Goal: Information Seeking & Learning: Learn about a topic

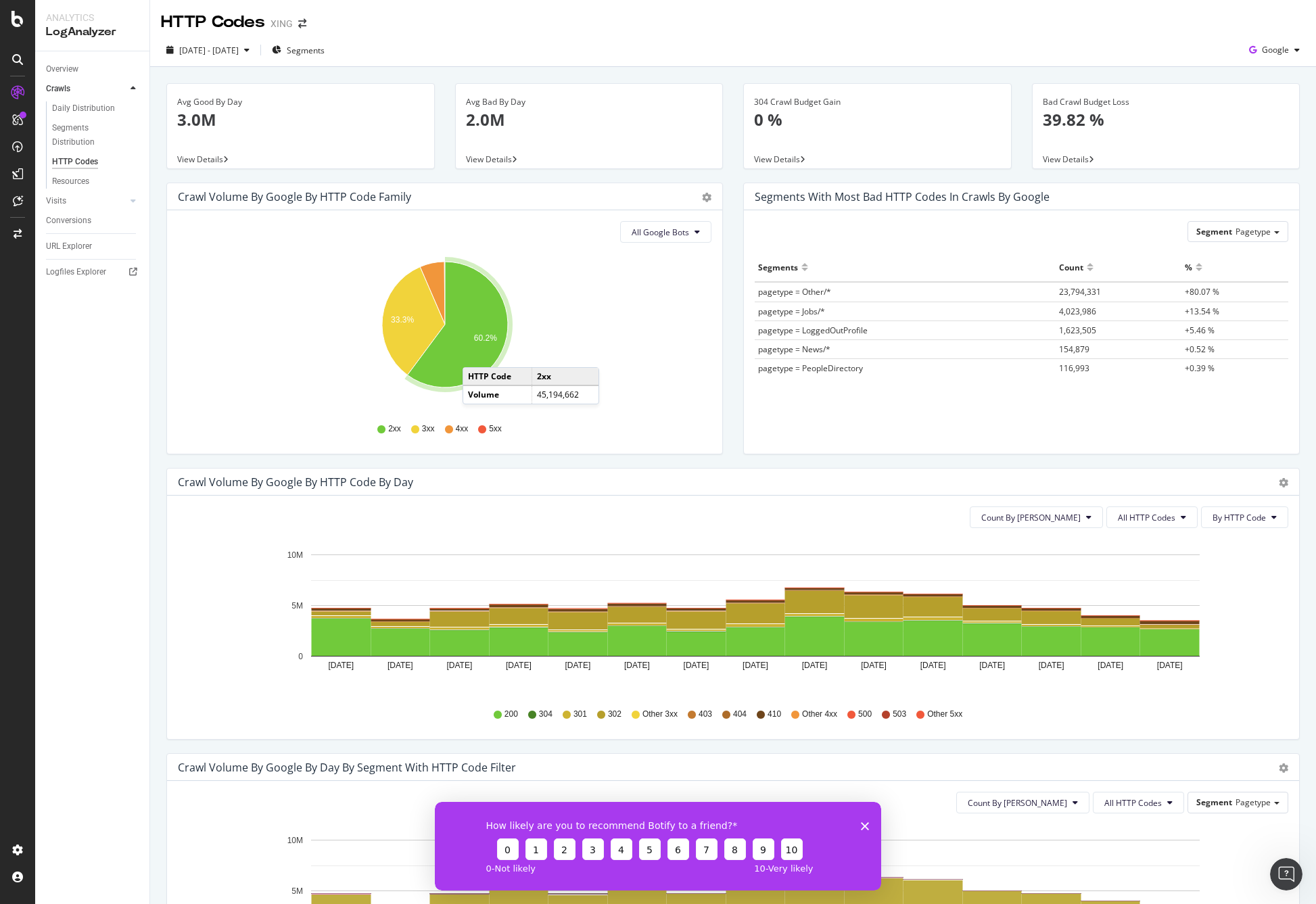
click at [863, 826] on icon "Close survey" at bounding box center [866, 826] width 8 height 8
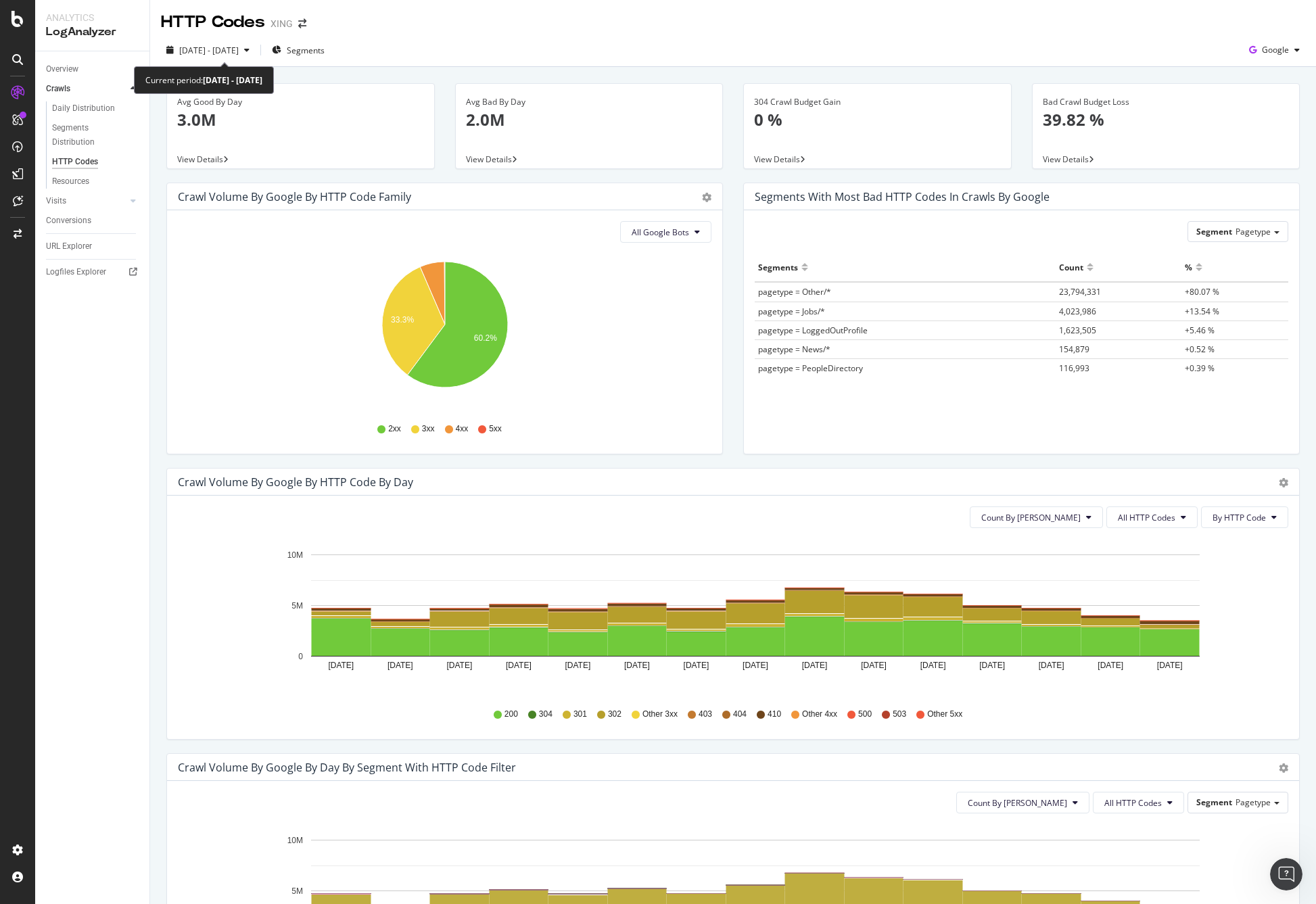
click at [209, 67] on div "Current period: 2025 Jul. 31st - Aug. 14th" at bounding box center [204, 80] width 140 height 28
click at [233, 46] on span "[DATE] - [DATE]" at bounding box center [209, 50] width 59 height 12
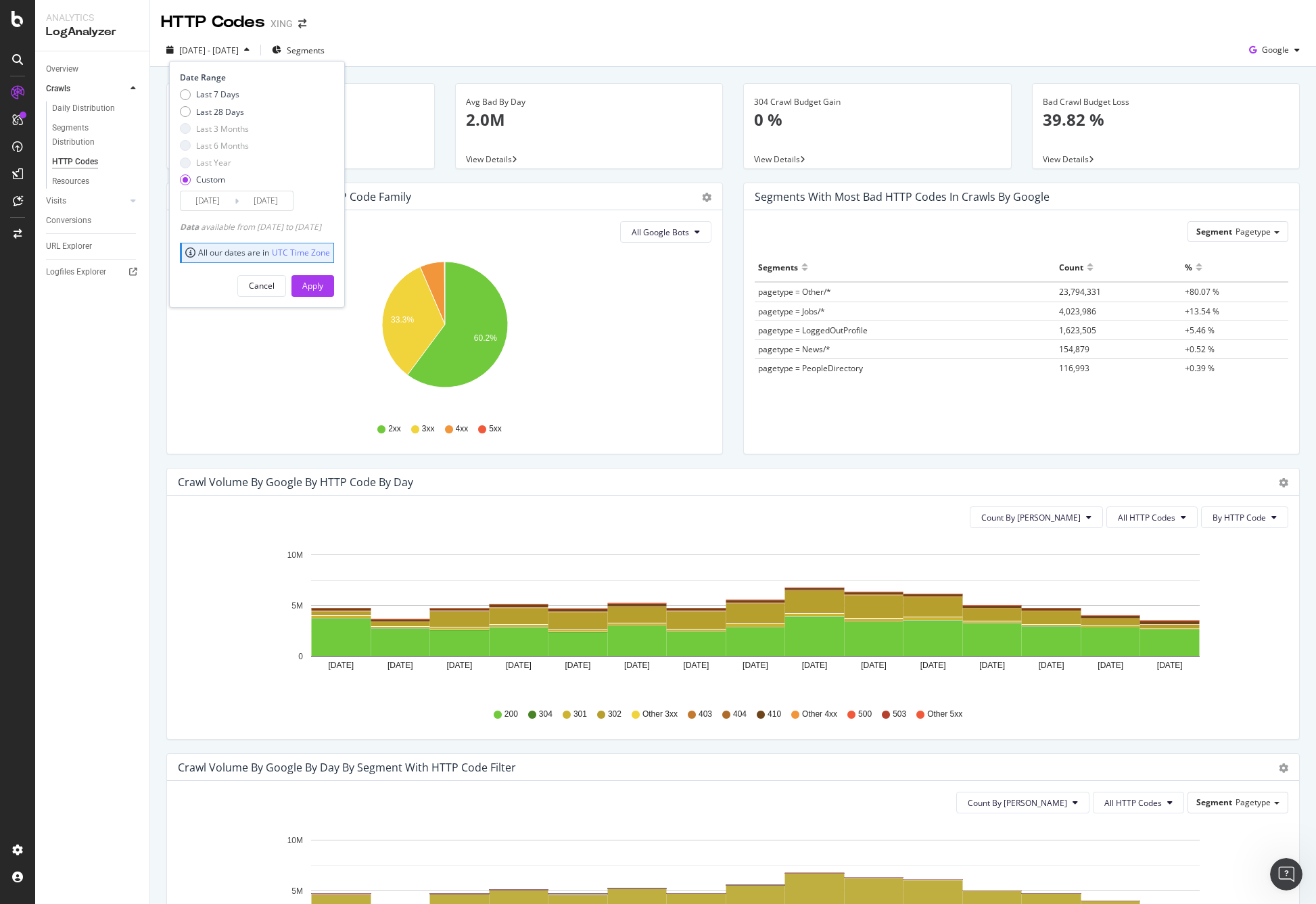
click at [200, 194] on input "2025/07/31" at bounding box center [208, 200] width 54 height 19
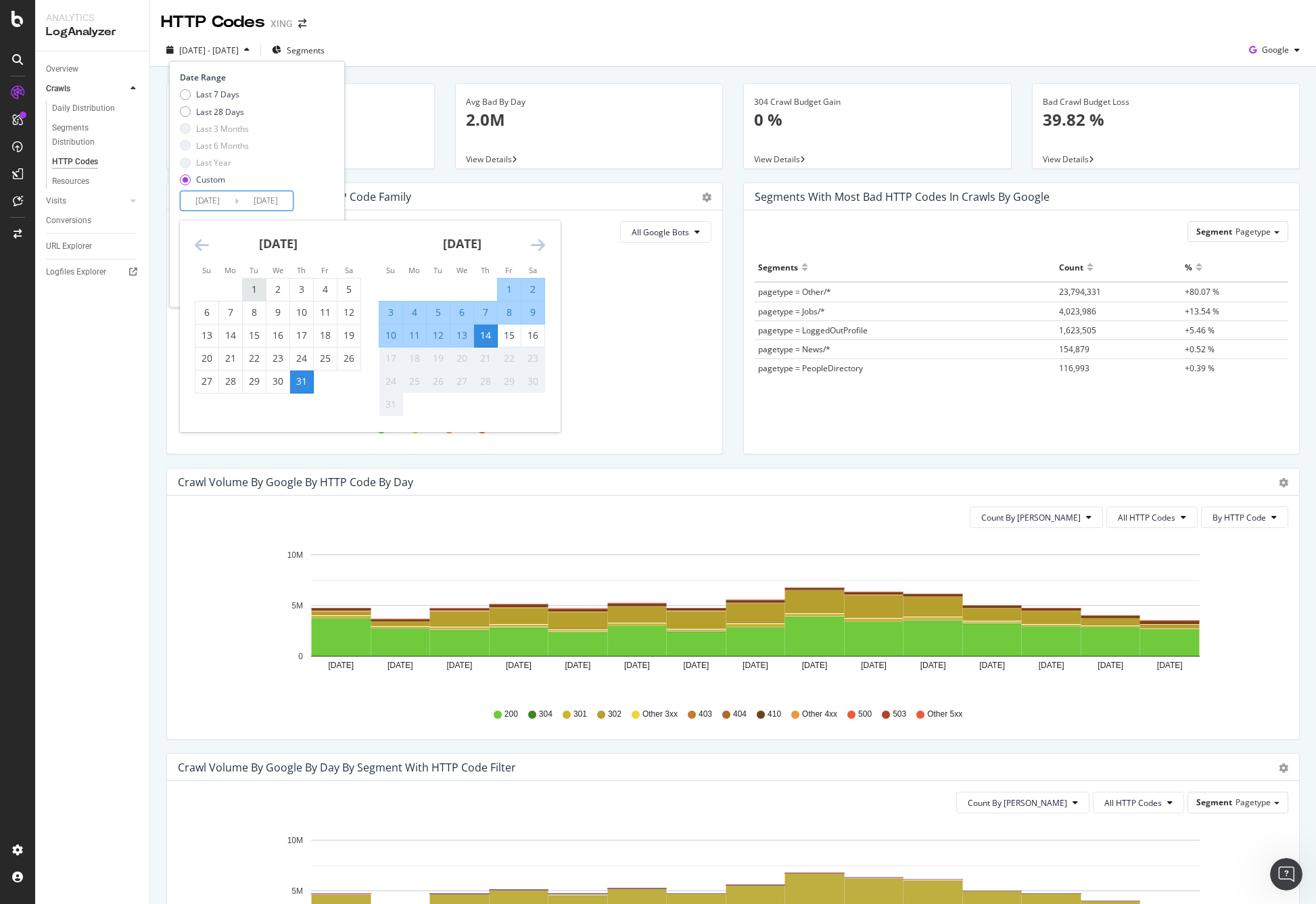
click at [256, 287] on div "1" at bounding box center [254, 290] width 23 height 13
type input "2025/07/01"
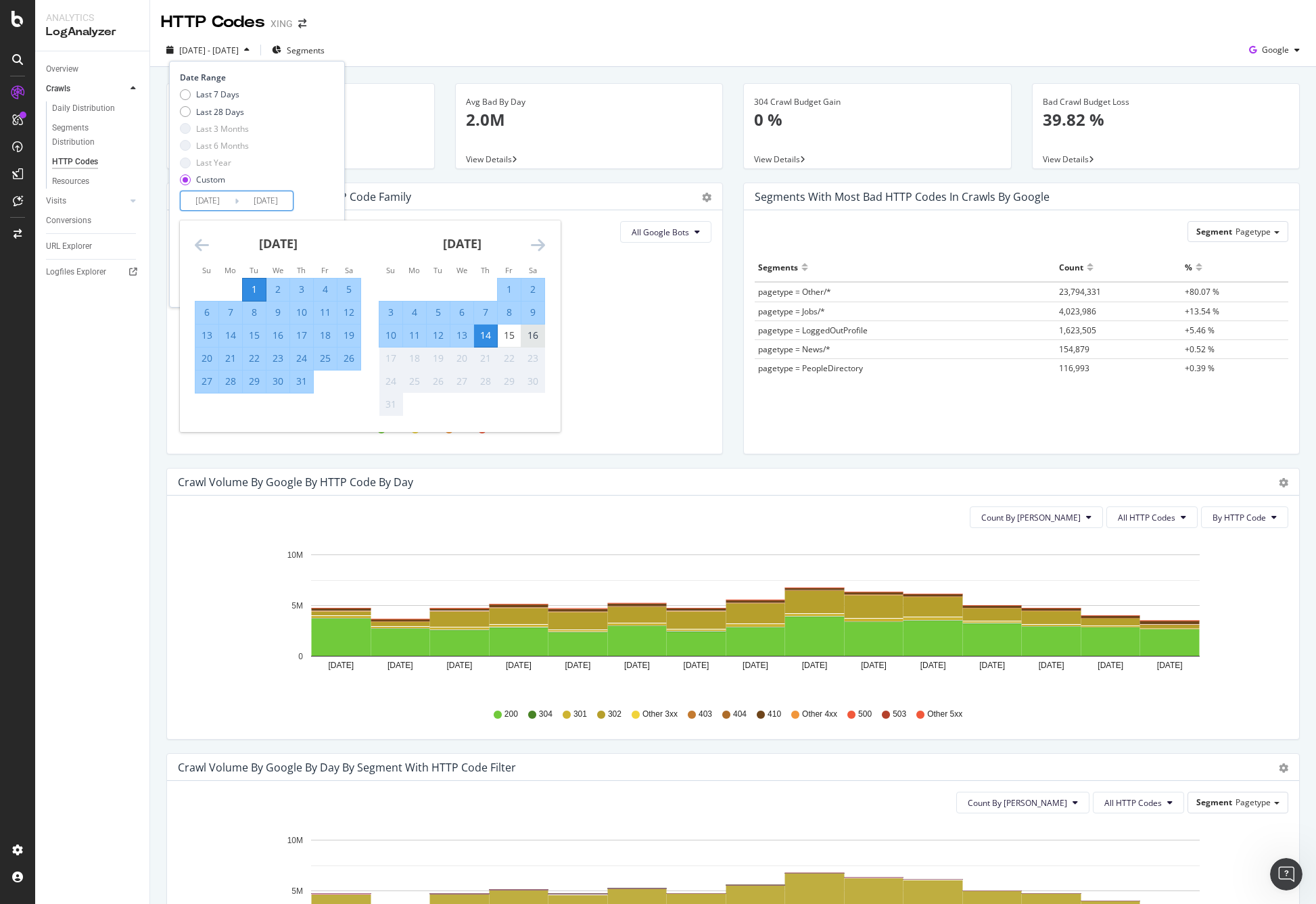
click at [533, 331] on div "16" at bounding box center [533, 335] width 23 height 13
type input "2025/08/16"
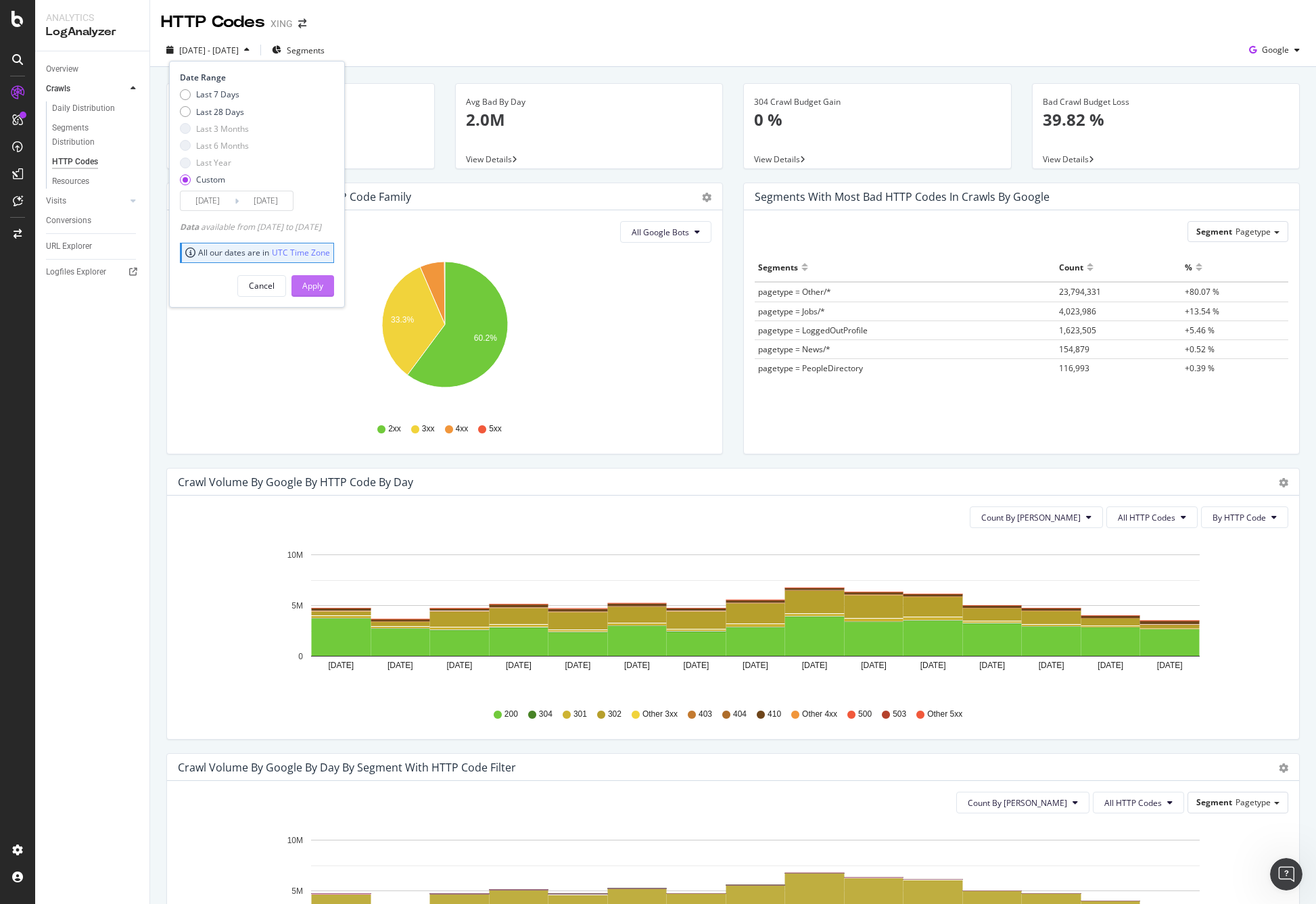
click at [323, 281] on div "Apply" at bounding box center [312, 285] width 21 height 12
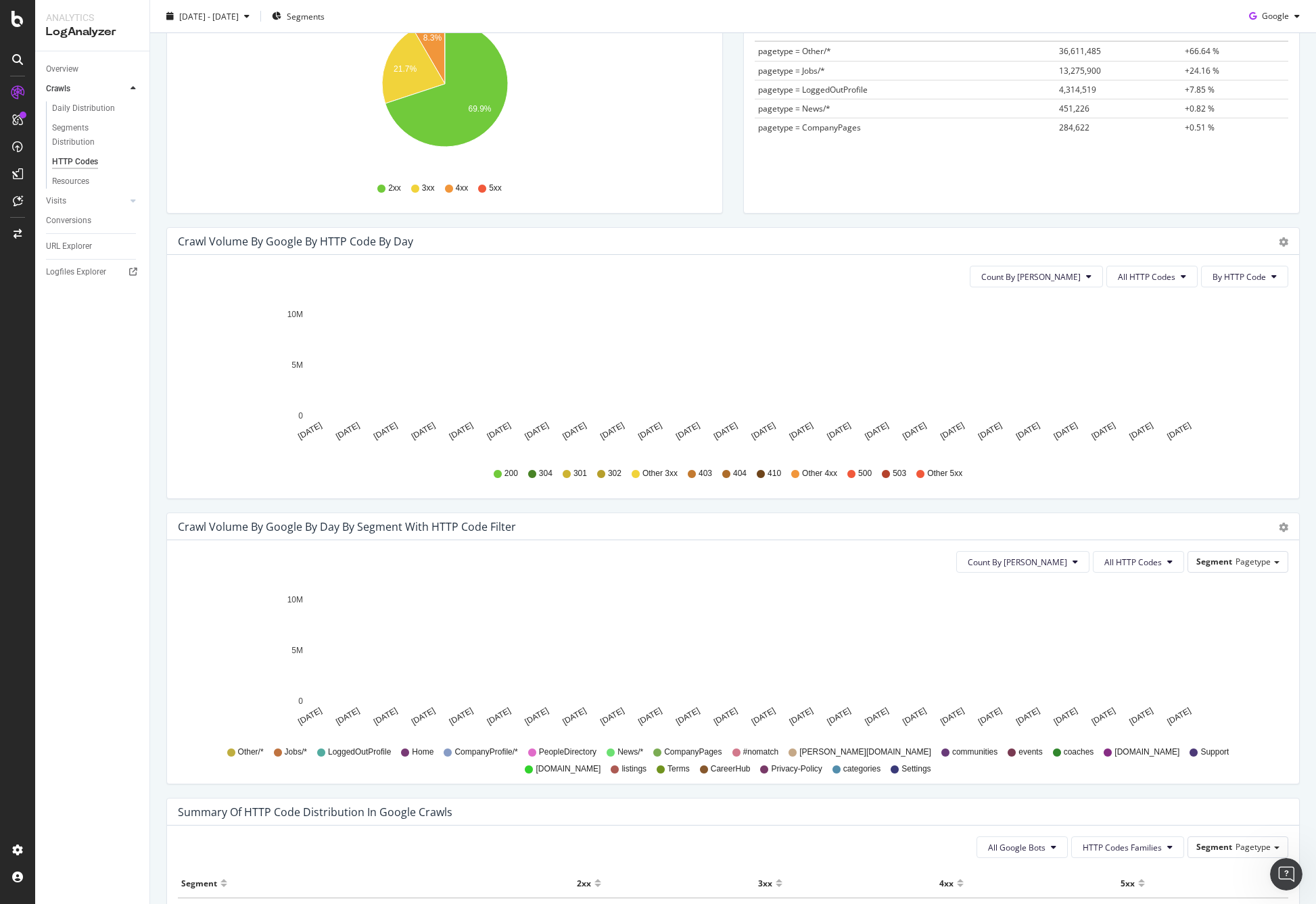
scroll to position [282, 0]
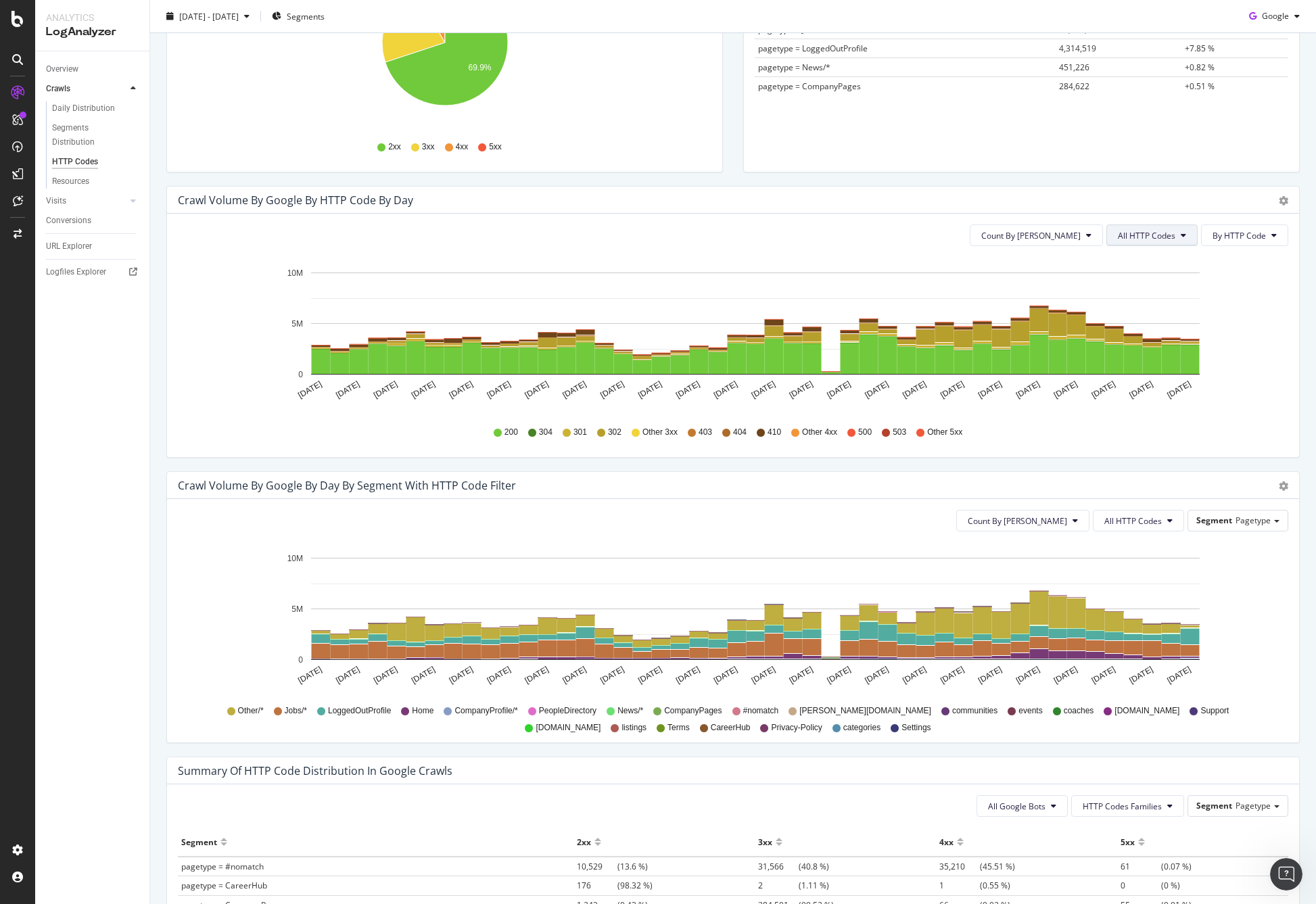
click at [1158, 238] on span "All HTTP Codes" at bounding box center [1147, 236] width 58 height 12
click at [1147, 308] on span "Bad HTTP Codes" at bounding box center [1154, 312] width 68 height 12
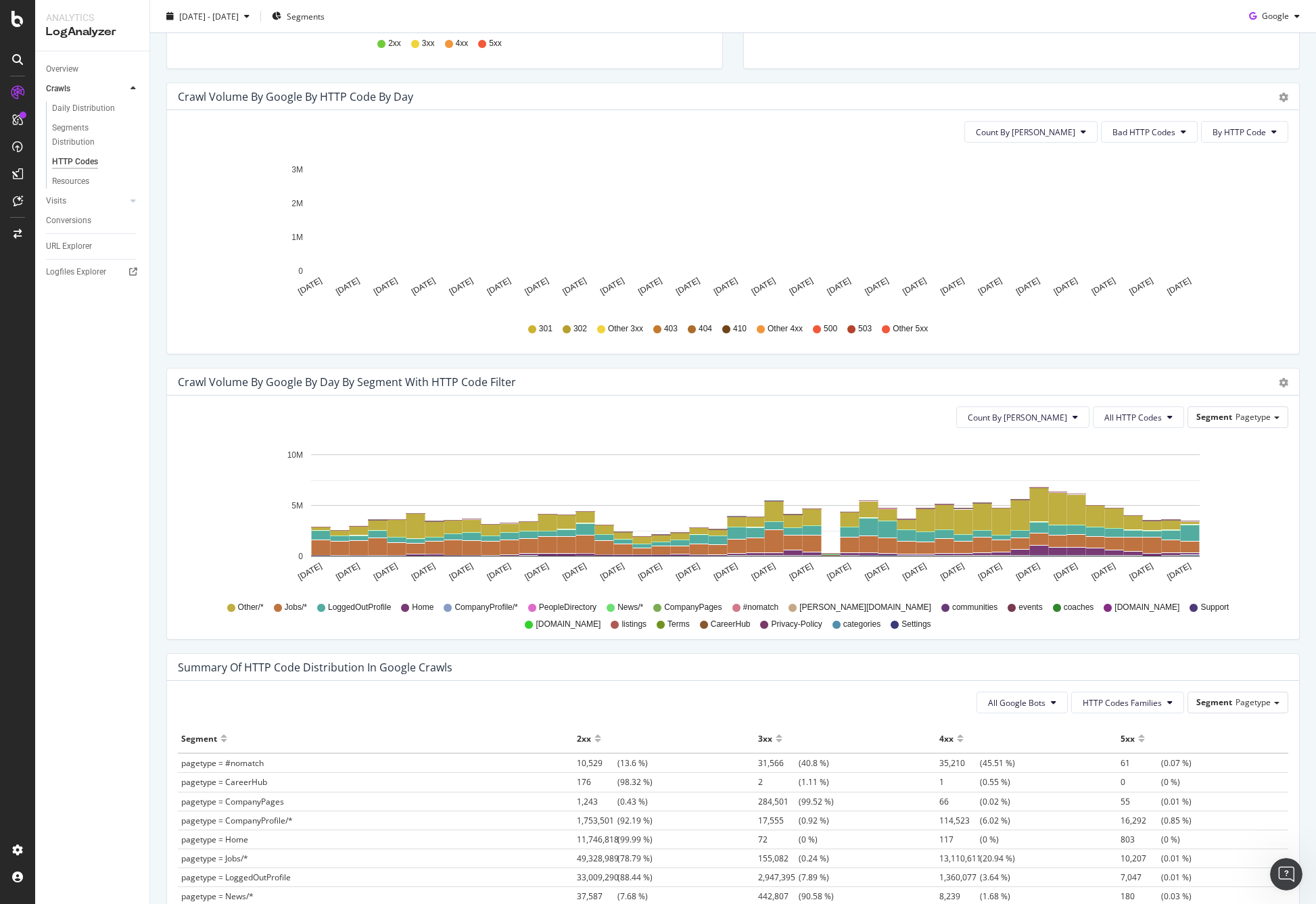
scroll to position [456, 0]
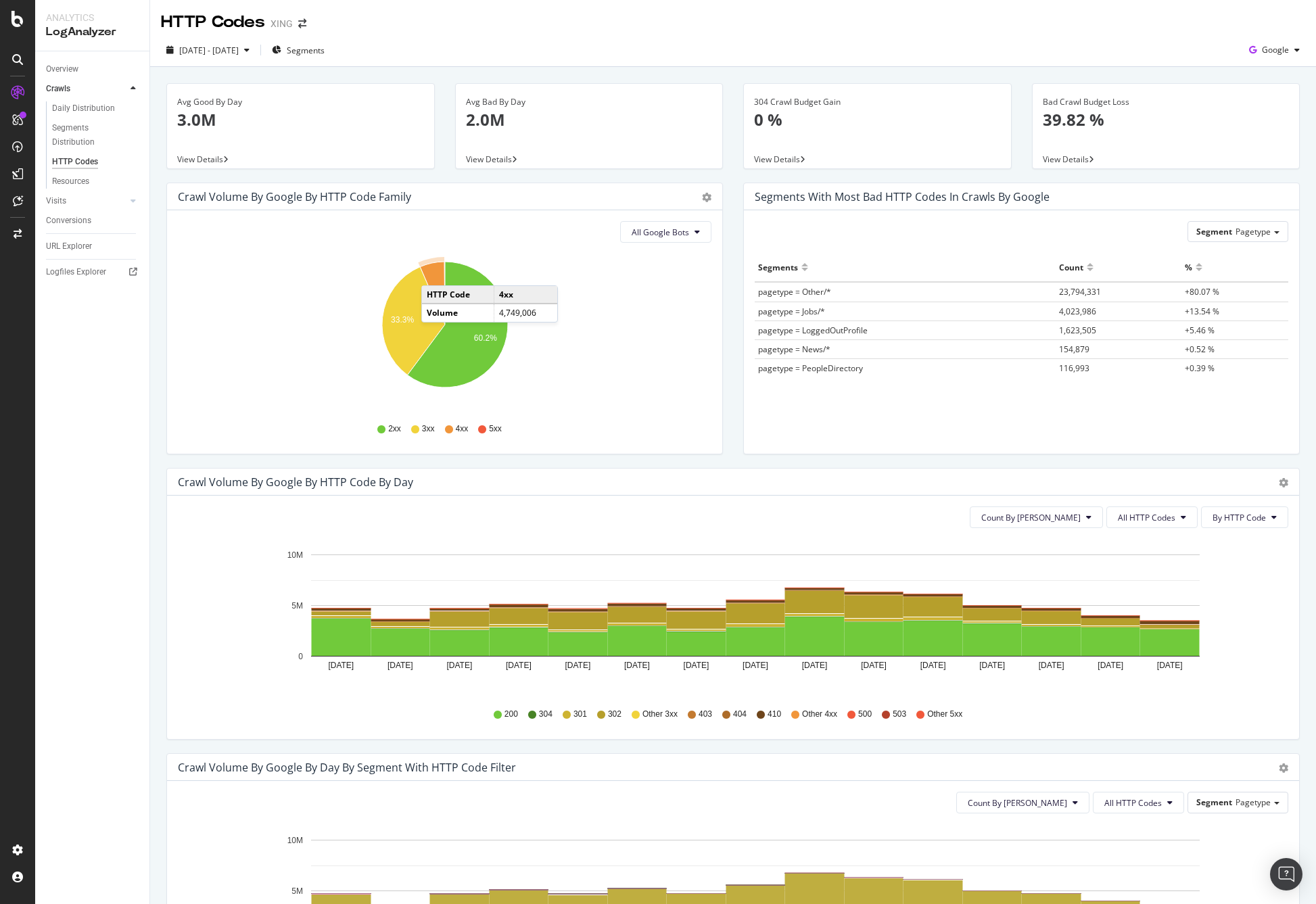
click at [435, 272] on icon "A chart." at bounding box center [432, 293] width 25 height 63
